Goal: Find specific page/section: Find specific page/section

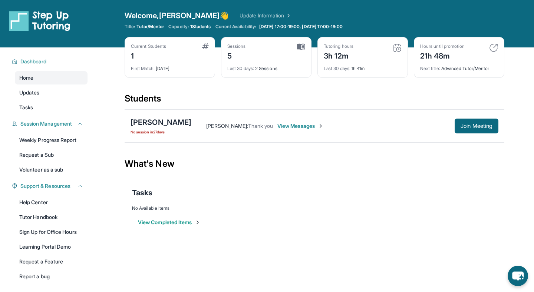
click at [231, 46] on div "Sessions" at bounding box center [236, 46] width 19 height 6
click at [232, 59] on div "5" at bounding box center [236, 55] width 19 height 12
click at [229, 57] on div "5" at bounding box center [236, 55] width 19 height 12
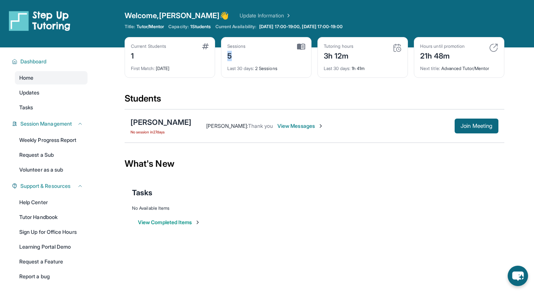
click at [229, 57] on div "5" at bounding box center [236, 55] width 19 height 12
click at [241, 57] on div "5" at bounding box center [236, 55] width 19 height 12
click at [240, 69] on span "Last 30 days :" at bounding box center [240, 69] width 27 height 6
click at [249, 72] on div "Sessions 5 Last 30 days : 2 Sessions" at bounding box center [266, 57] width 91 height 41
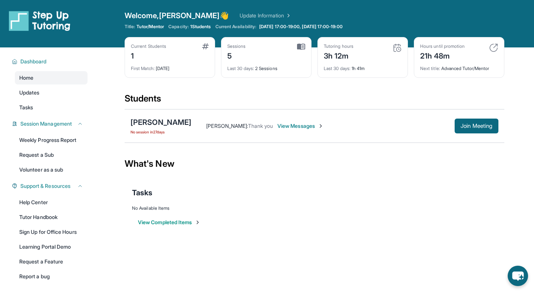
click at [249, 72] on div "Sessions 5 Last 30 days : 2 Sessions" at bounding box center [266, 57] width 91 height 41
click at [249, 70] on span "Last 30 days :" at bounding box center [240, 69] width 27 height 6
click at [249, 79] on div "Current Students 1 First Match : [DATE] Sessions 5 Last 30 days : 2 Sessions Tu…" at bounding box center [315, 65] width 380 height 56
